Goal: Transaction & Acquisition: Book appointment/travel/reservation

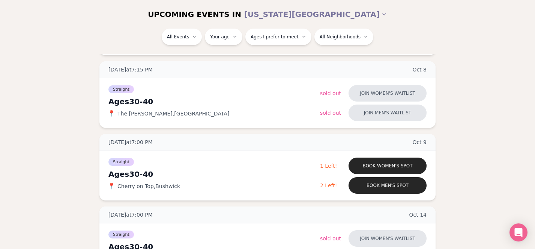
scroll to position [398, 0]
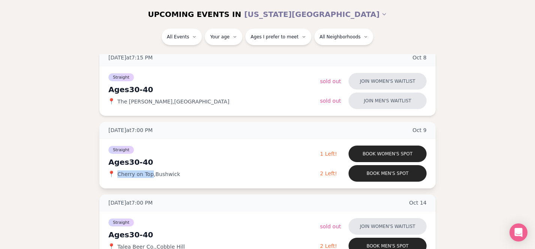
drag, startPoint x: 118, startPoint y: 173, endPoint x: 151, endPoint y: 172, distance: 32.7
click at [151, 172] on span "Cherry on Top , Bushwick" at bounding box center [149, 174] width 63 height 8
copy span "Cherry on Top"
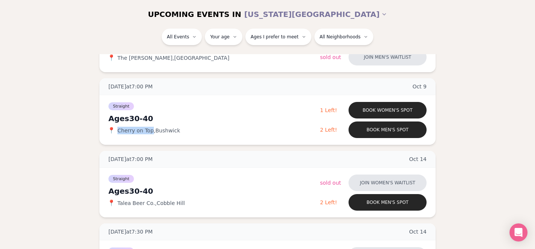
scroll to position [441, 0]
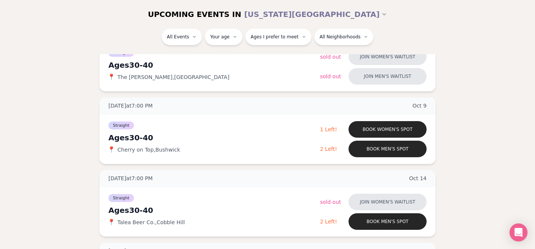
scroll to position [420, 0]
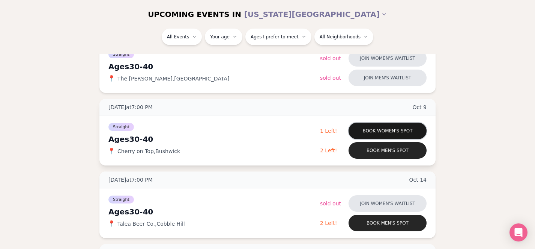
click at [375, 130] on button "Book women's spot" at bounding box center [388, 130] width 78 height 17
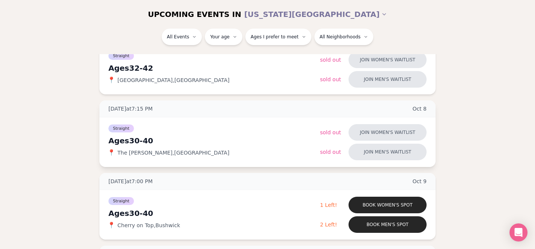
scroll to position [343, 0]
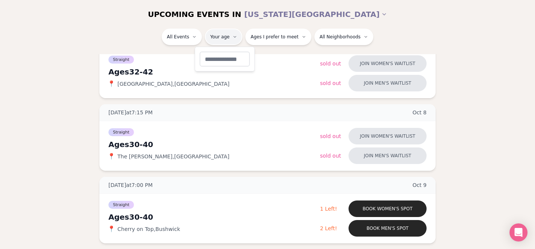
type input "**"
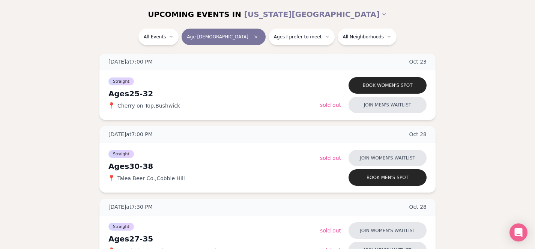
scroll to position [1627, 0]
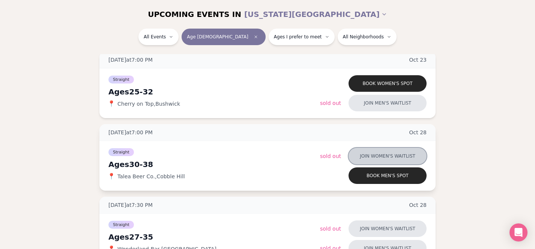
click at [391, 155] on button "Join women's waitlist" at bounding box center [388, 156] width 78 height 17
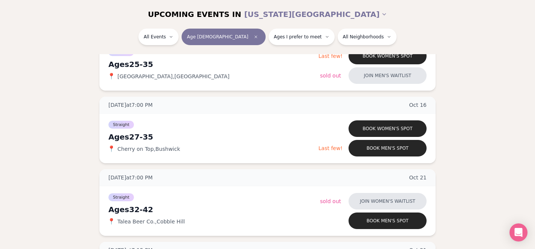
scroll to position [925, 0]
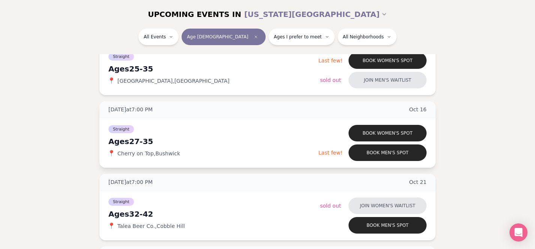
click at [127, 134] on div "Straight Ages [DEMOGRAPHIC_DATA] 📍 Cherry on Top , Bushwick" at bounding box center [213, 143] width 210 height 38
click at [369, 133] on button "Book women's spot" at bounding box center [388, 133] width 78 height 17
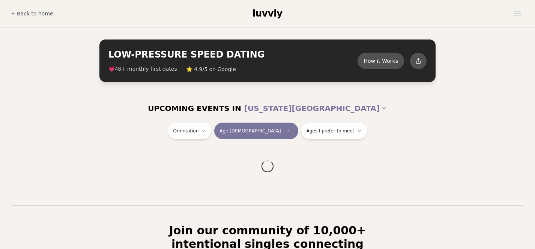
scroll to position [130, 0]
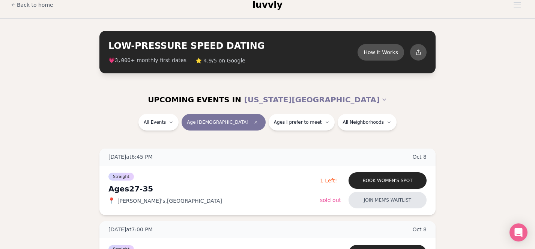
scroll to position [0, 0]
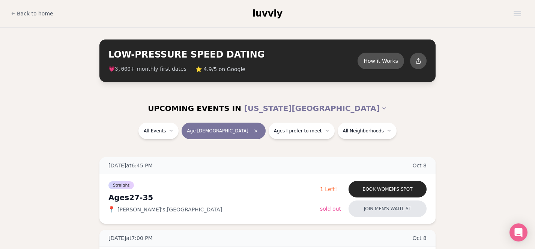
click at [237, 125] on button "Age [DEMOGRAPHIC_DATA]" at bounding box center [224, 130] width 84 height 17
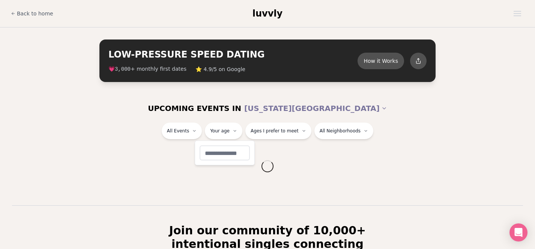
click at [211, 70] on html "Back to home luvvly LOW-PRESSURE SPEED DATING How it Works 💗 3,000 + monthly fi…" at bounding box center [267, 196] width 535 height 393
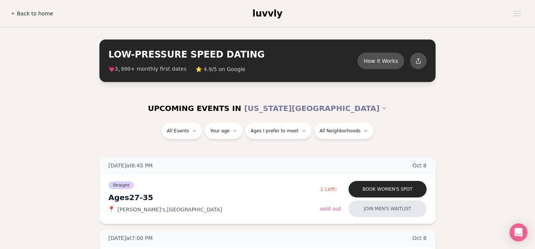
click at [48, 16] on span "Back to home" at bounding box center [35, 14] width 36 height 8
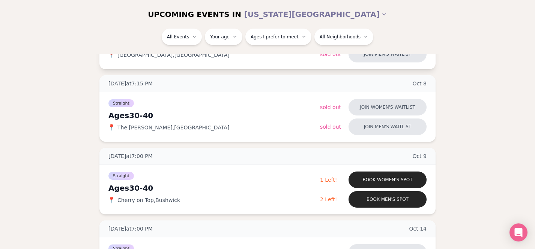
scroll to position [383, 0]
